Goal: Check status: Check status

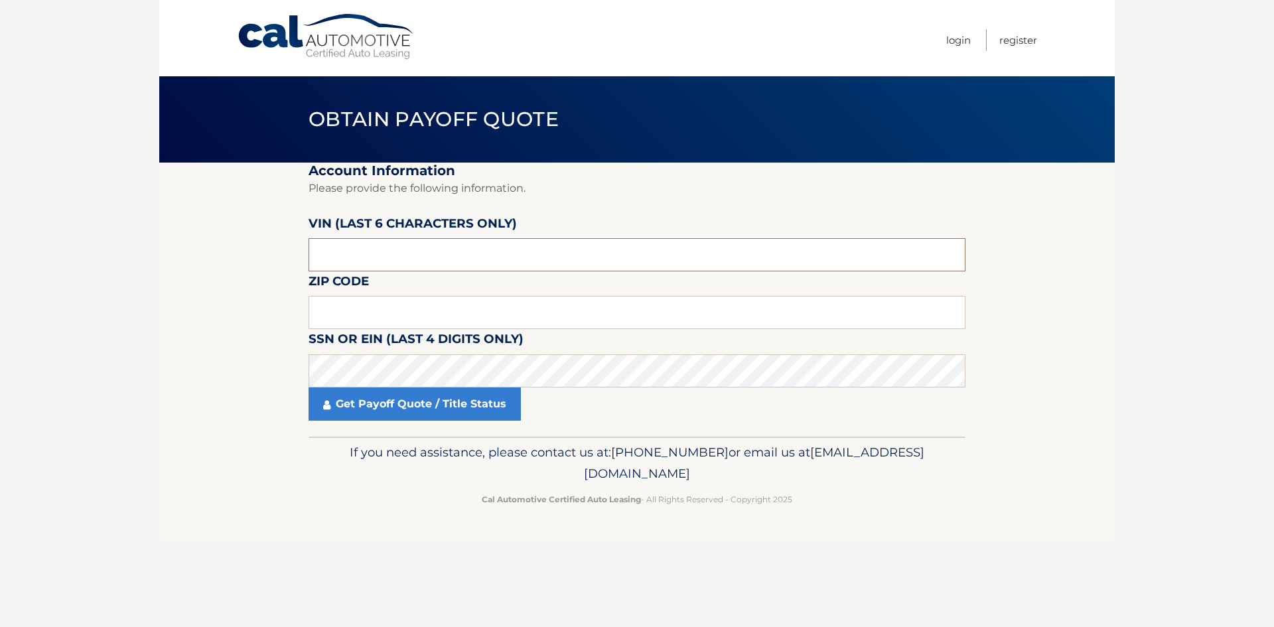
click at [400, 253] on input "text" at bounding box center [637, 254] width 657 height 33
type input "560169"
click at [337, 312] on input "text" at bounding box center [637, 312] width 657 height 33
type input "10603"
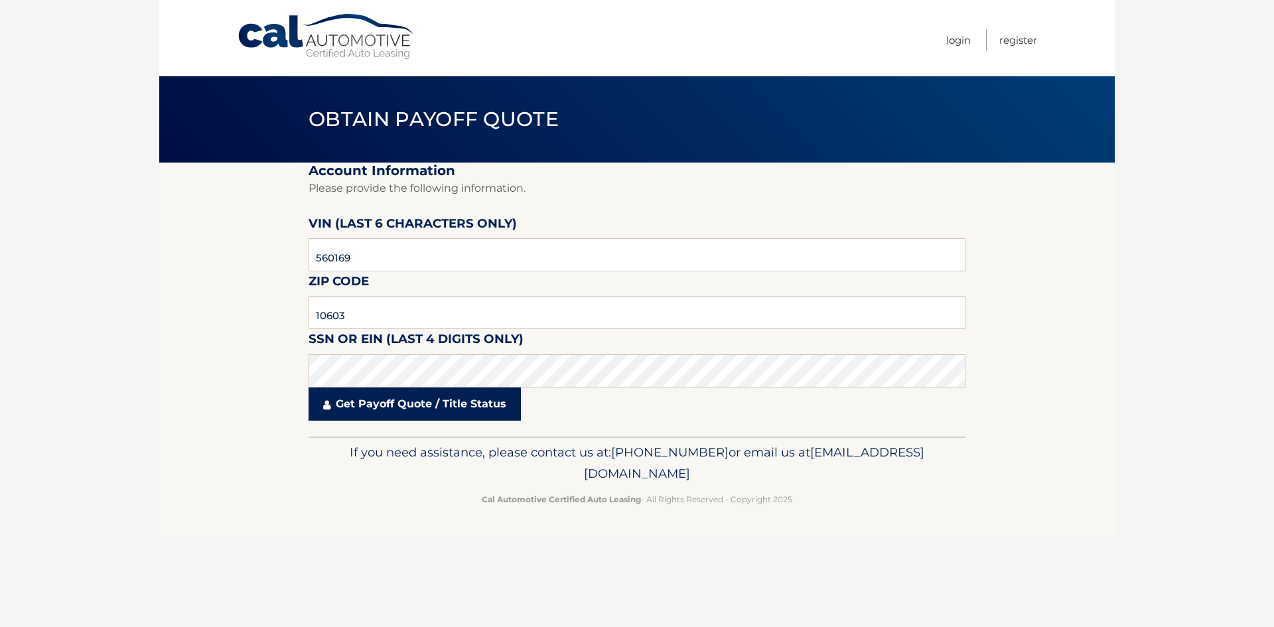
click at [374, 404] on link "Get Payoff Quote / Title Status" at bounding box center [415, 404] width 212 height 33
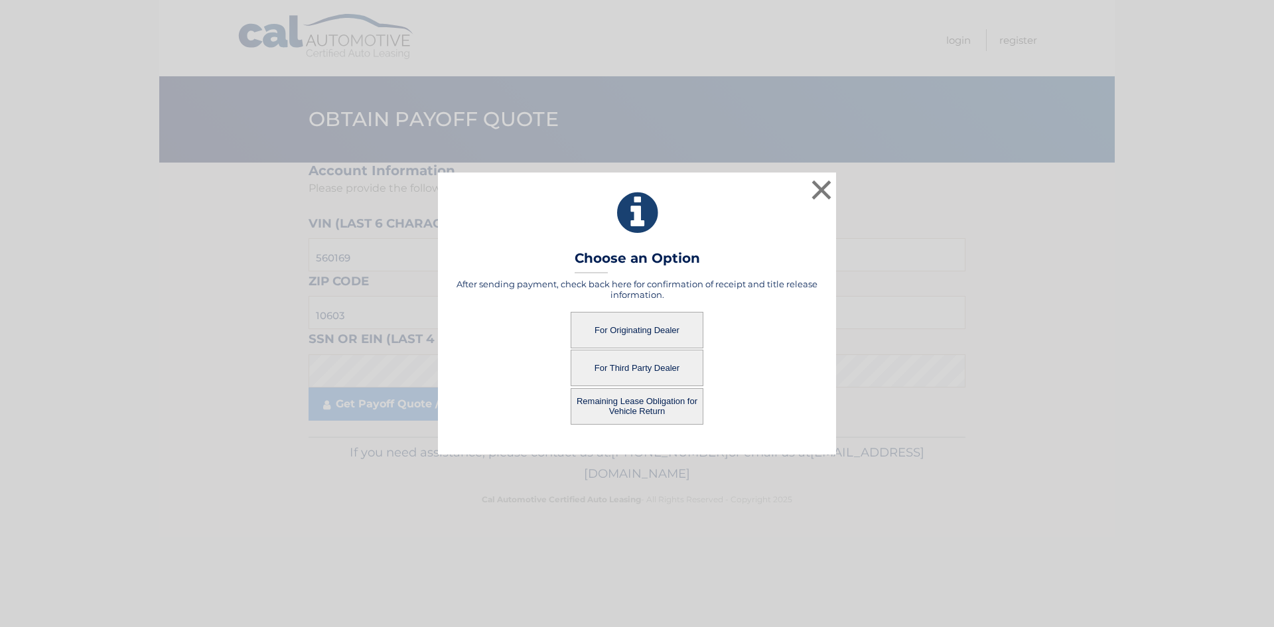
click at [629, 327] on button "For Originating Dealer" at bounding box center [637, 330] width 133 height 36
click at [606, 322] on button "For Originating Dealer" at bounding box center [637, 330] width 133 height 36
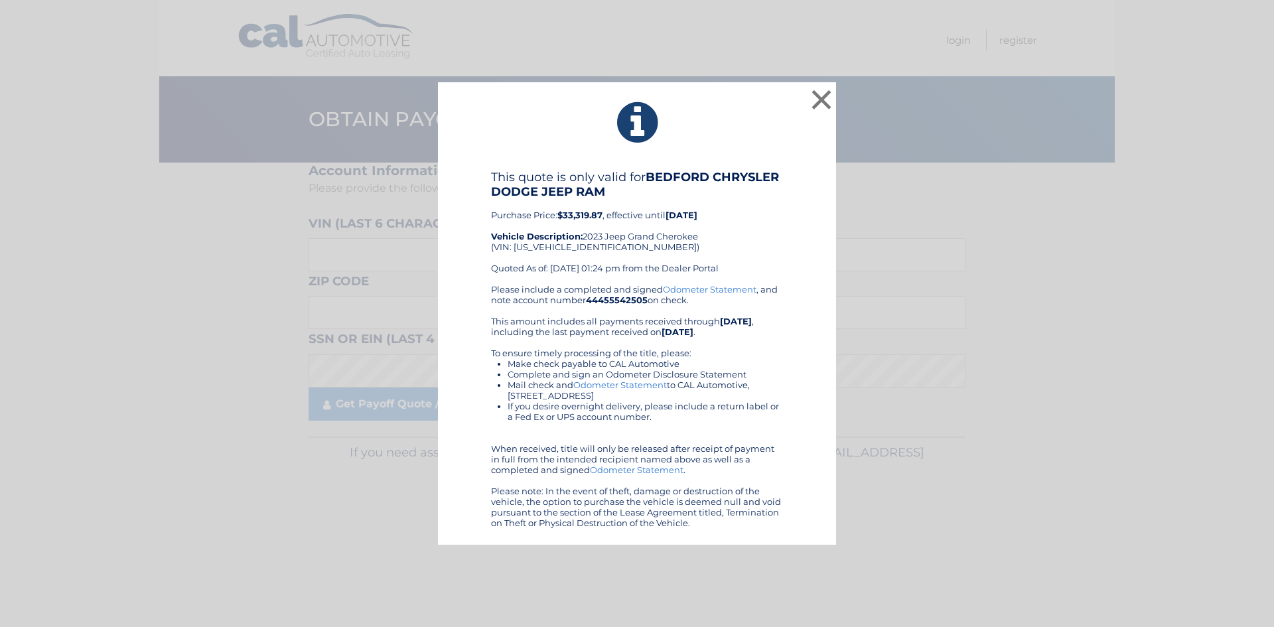
click at [571, 245] on div "This quote is only valid for BEDFORD CHRYSLER DODGE JEEP RAM Purchase Price: $3…" at bounding box center [637, 227] width 292 height 114
click at [571, 244] on div "This quote is only valid for BEDFORD CHRYSLER DODGE JEEP RAM Purchase Price: $3…" at bounding box center [637, 227] width 292 height 114
copy div "[US_VEHICLE_IDENTIFICATION_NUMBER]"
